Goal: Information Seeking & Learning: Learn about a topic

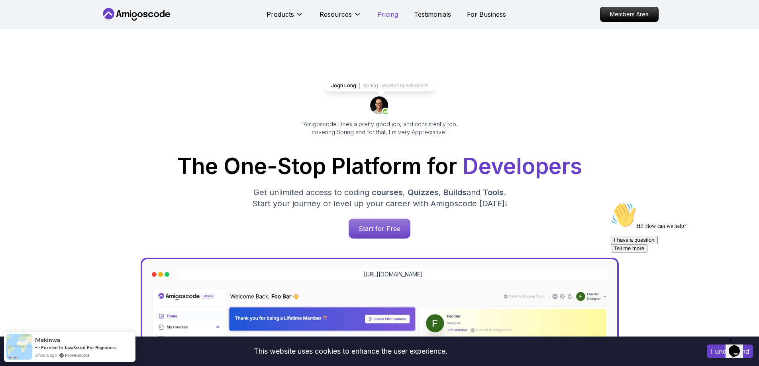
click at [399, 16] on div "Products Resources Pricing Testimonials For Business" at bounding box center [385, 14] width 239 height 16
click at [384, 6] on div "Products Resources Pricing Testimonials For Business" at bounding box center [385, 14] width 239 height 16
click at [383, 13] on p "Pricing" at bounding box center [387, 15] width 21 height 10
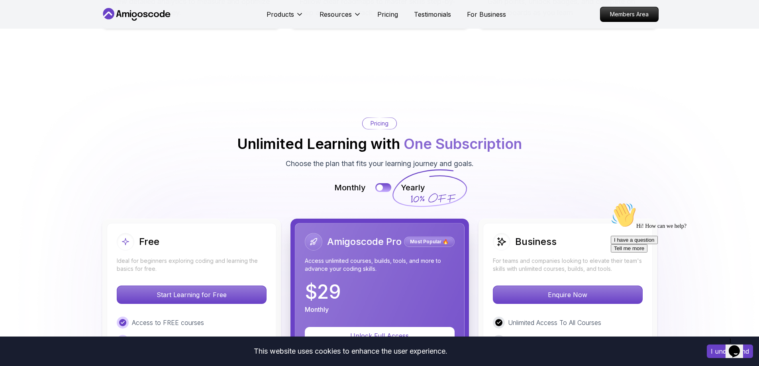
scroll to position [1751, 0]
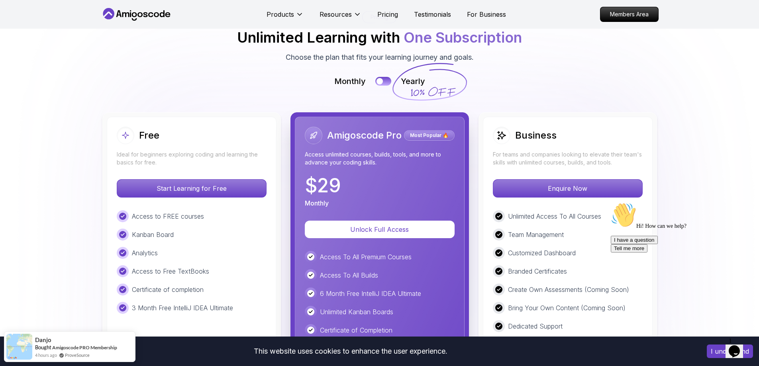
scroll to position [1791, 0]
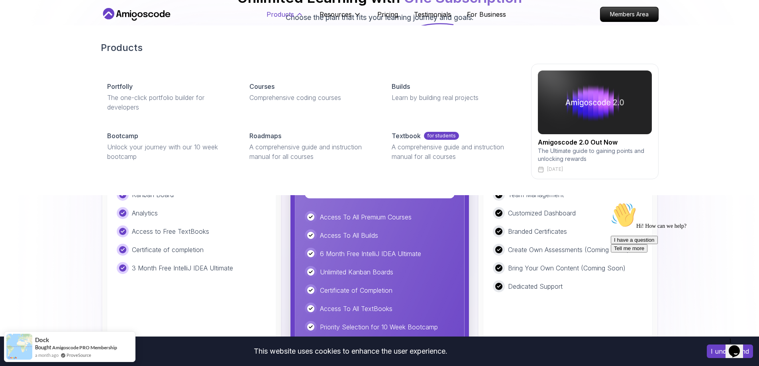
click at [299, 15] on icon at bounding box center [299, 14] width 8 height 8
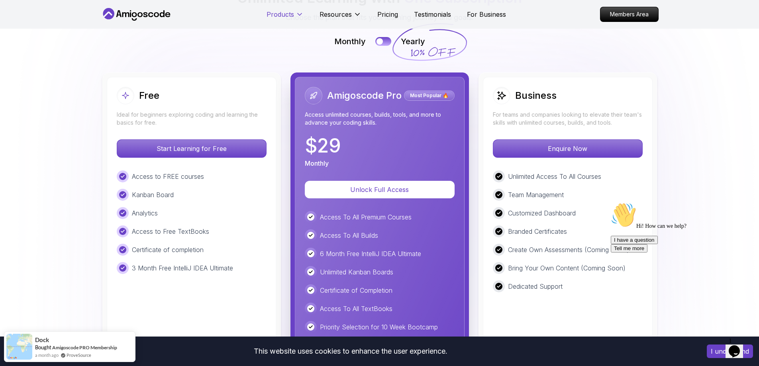
click at [295, 15] on button "Products" at bounding box center [284, 18] width 37 height 16
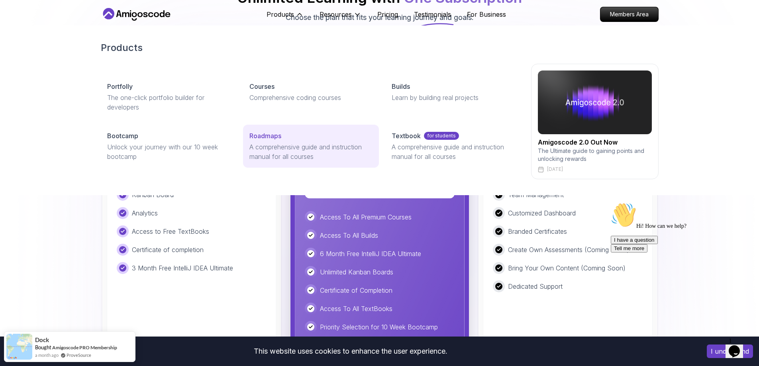
click at [273, 135] on p "Roadmaps" at bounding box center [265, 136] width 32 height 10
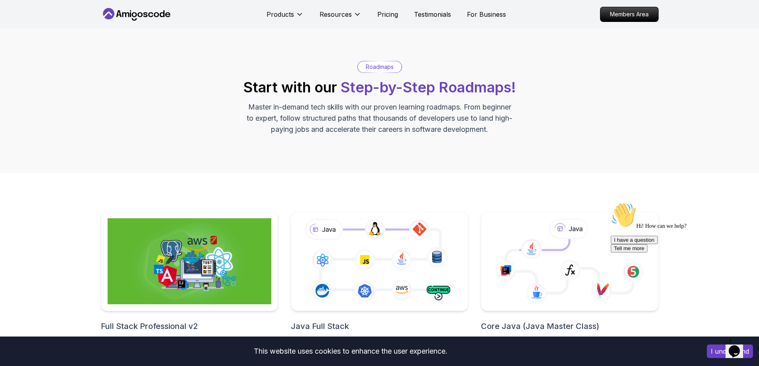
scroll to position [80, 0]
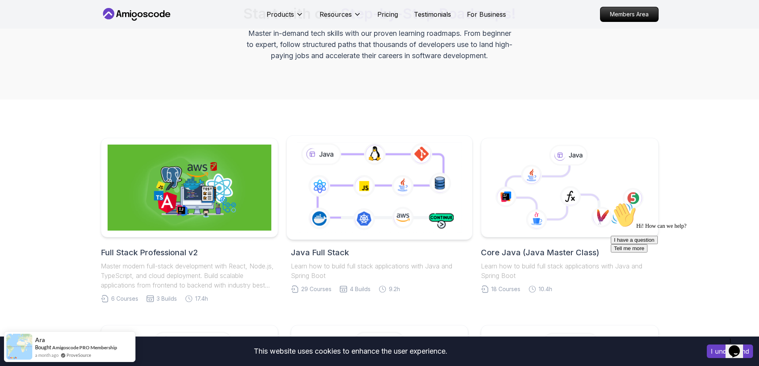
click at [373, 175] on icon at bounding box center [379, 188] width 168 height 94
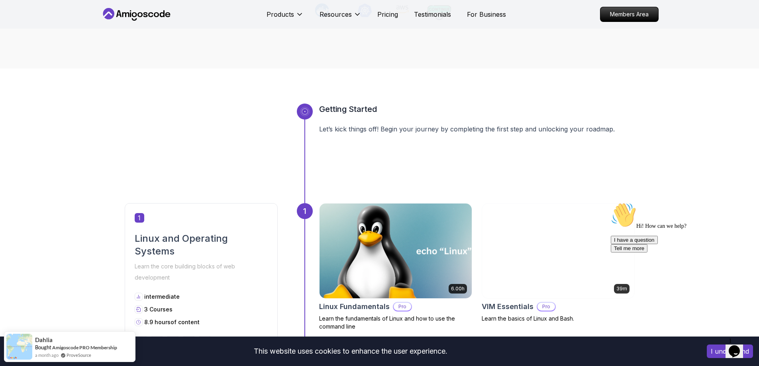
scroll to position [239, 0]
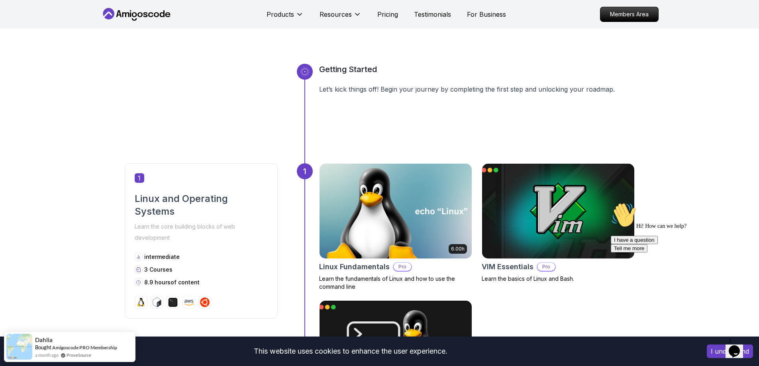
click at [718, 348] on button "I understand" at bounding box center [729, 351] width 46 height 14
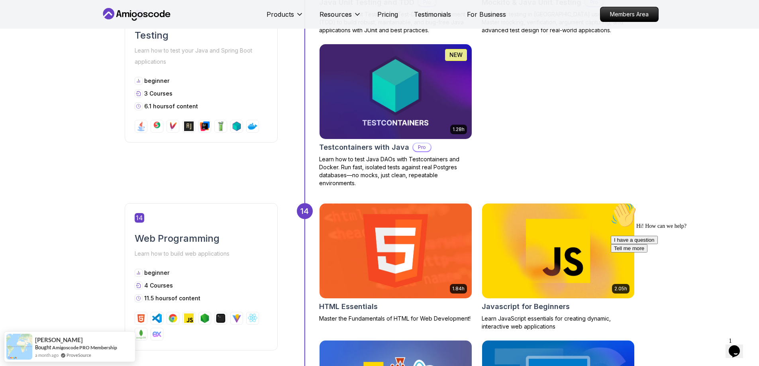
scroll to position [3066, 0]
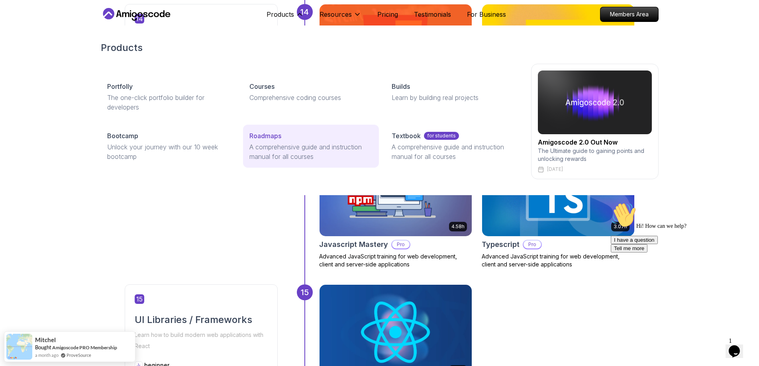
click at [274, 139] on p "Roadmaps" at bounding box center [265, 136] width 32 height 10
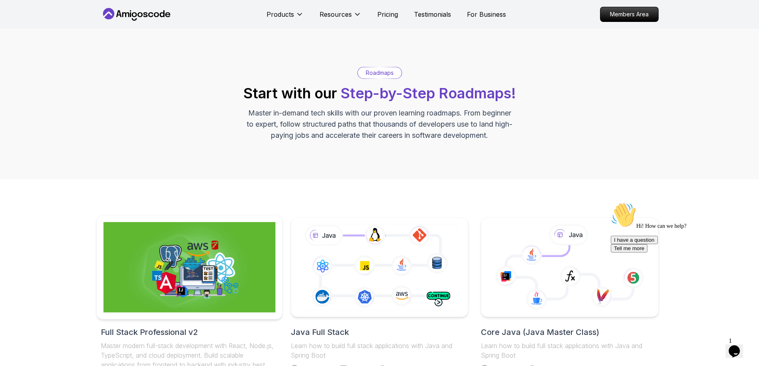
click at [203, 222] on img at bounding box center [189, 267] width 172 height 90
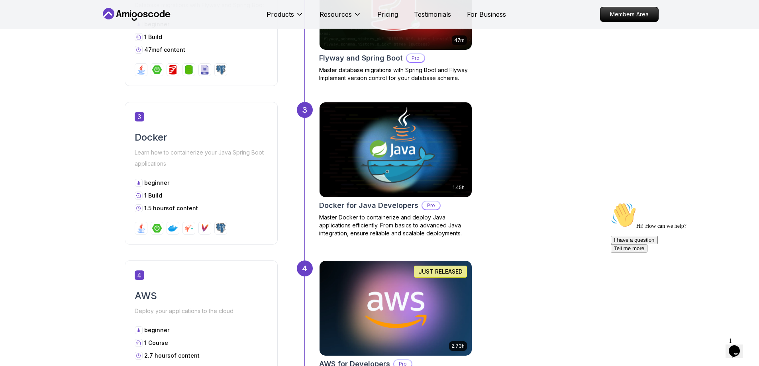
scroll to position [677, 0]
